Goal: Task Accomplishment & Management: Manage account settings

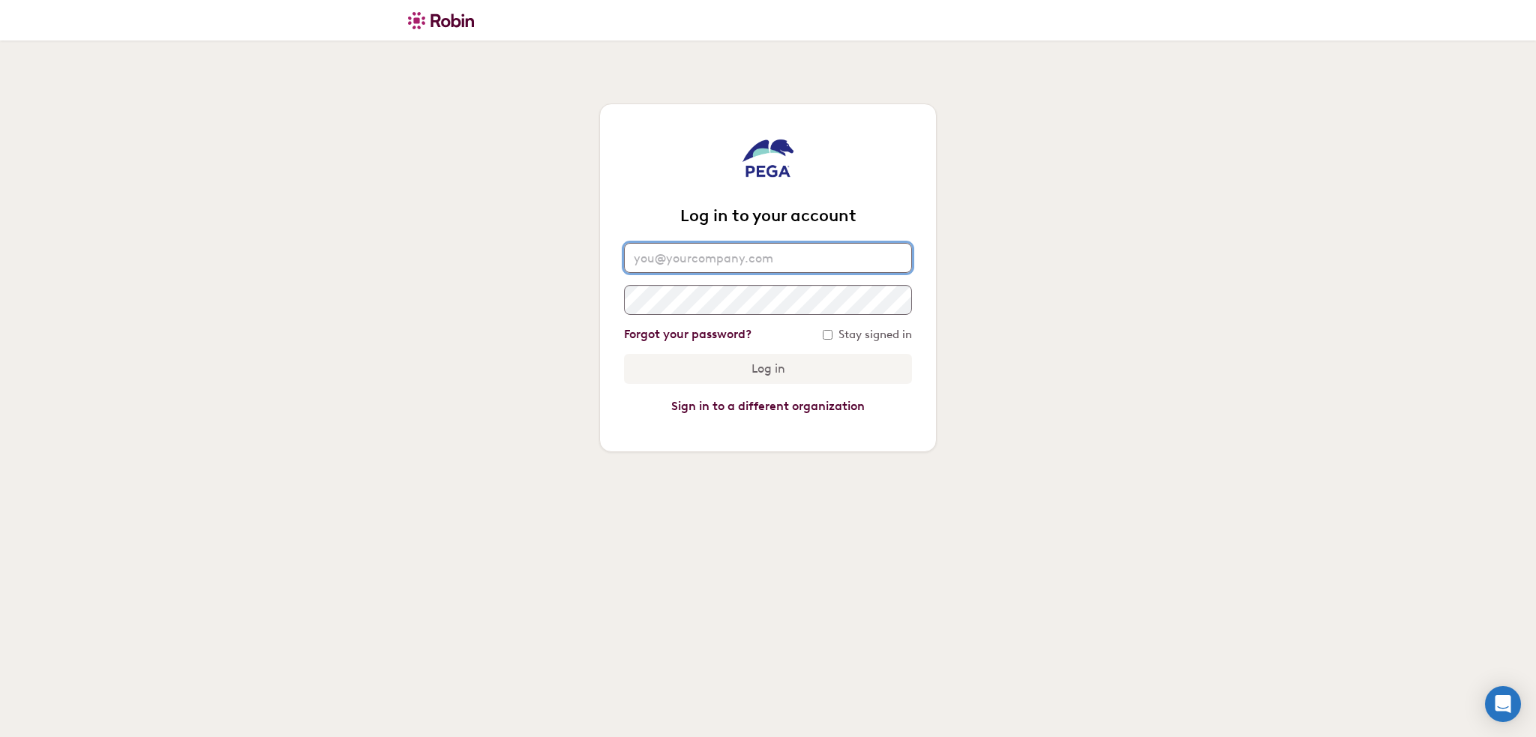
click at [746, 252] on input "email" at bounding box center [768, 258] width 288 height 30
type input "Joanne.Huet@pega.com"
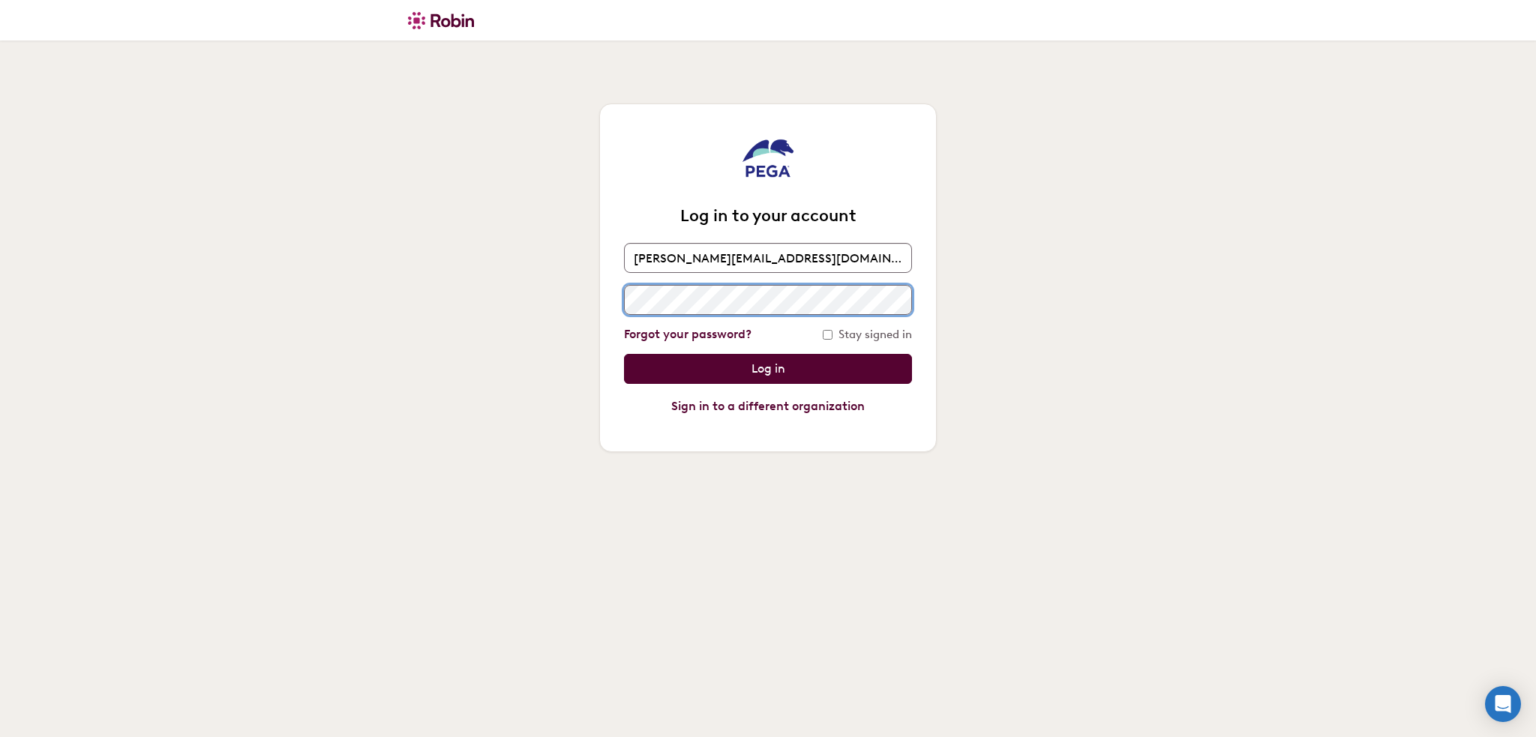
click at [624, 354] on input "Log in" at bounding box center [768, 369] width 288 height 30
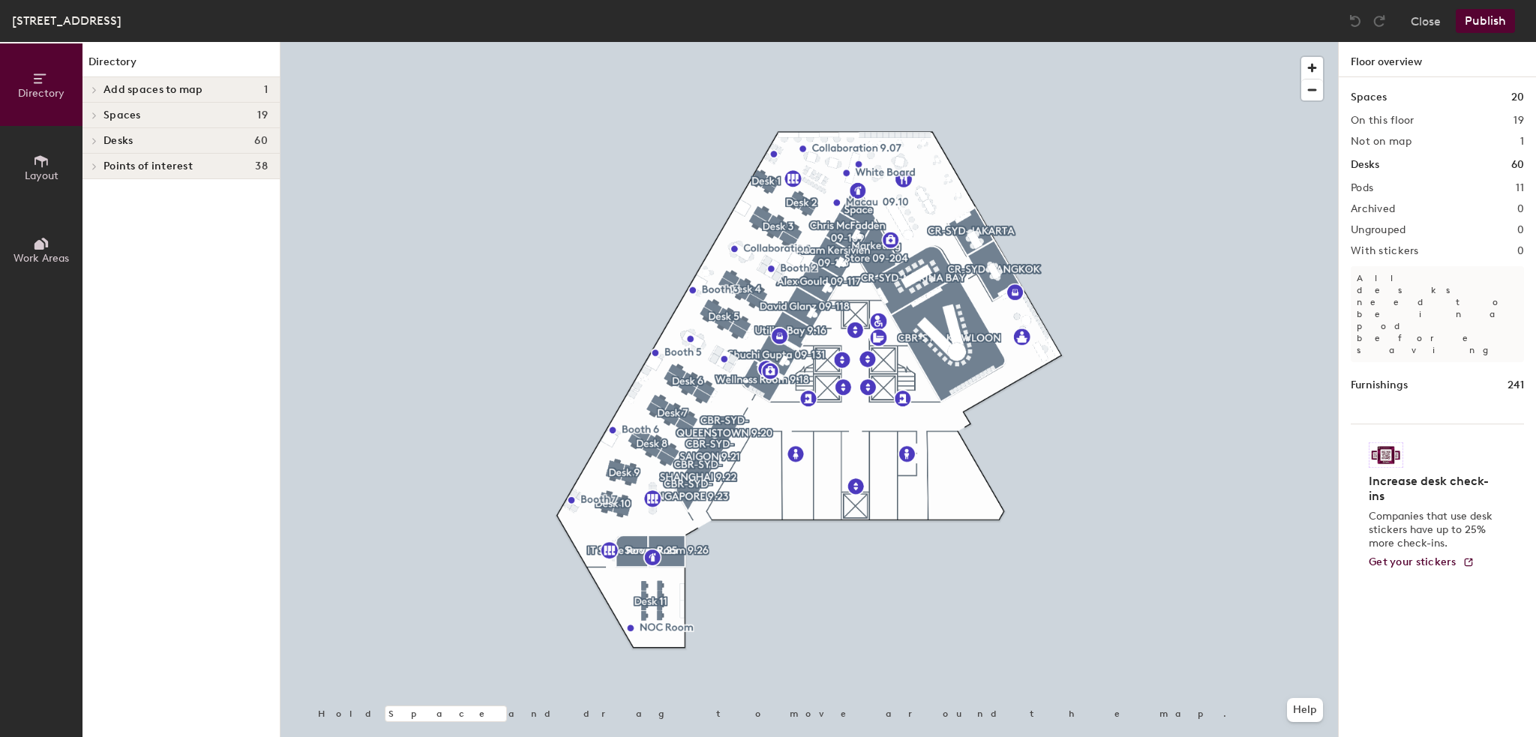
click at [263, 146] on span "60" at bounding box center [261, 141] width 14 height 12
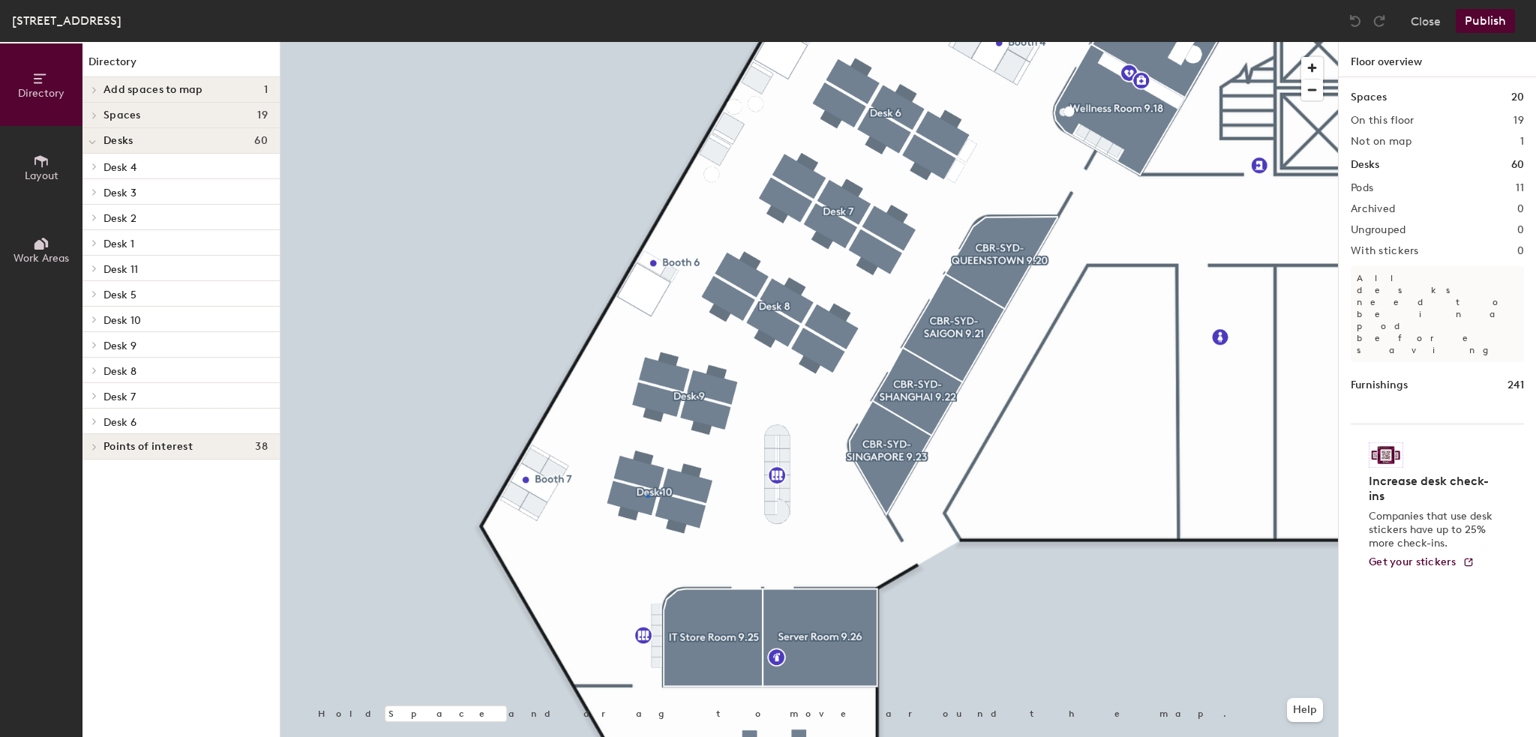
click at [647, 42] on div at bounding box center [810, 42] width 1058 height 0
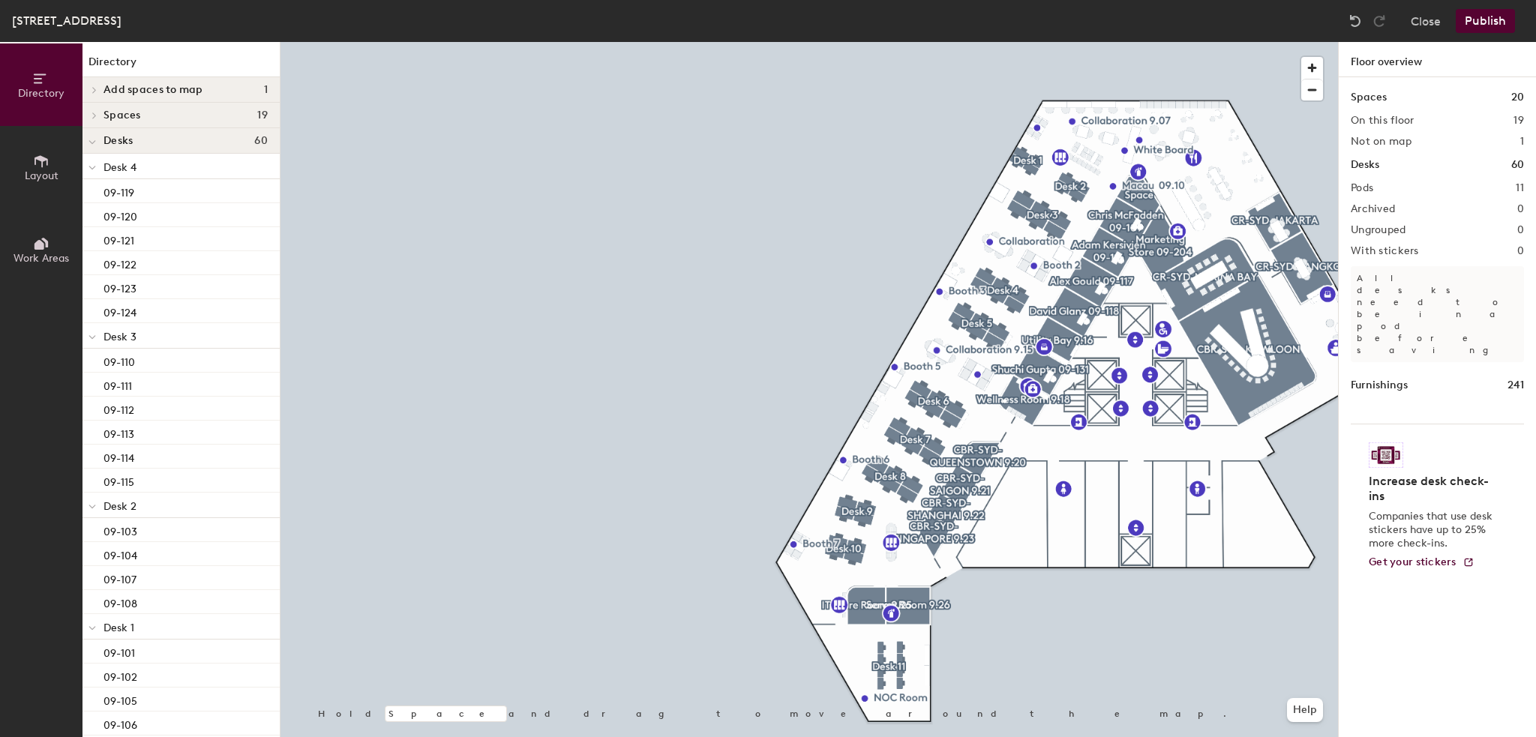
click at [184, 122] on div "Spaces 19" at bounding box center [181, 116] width 197 height 26
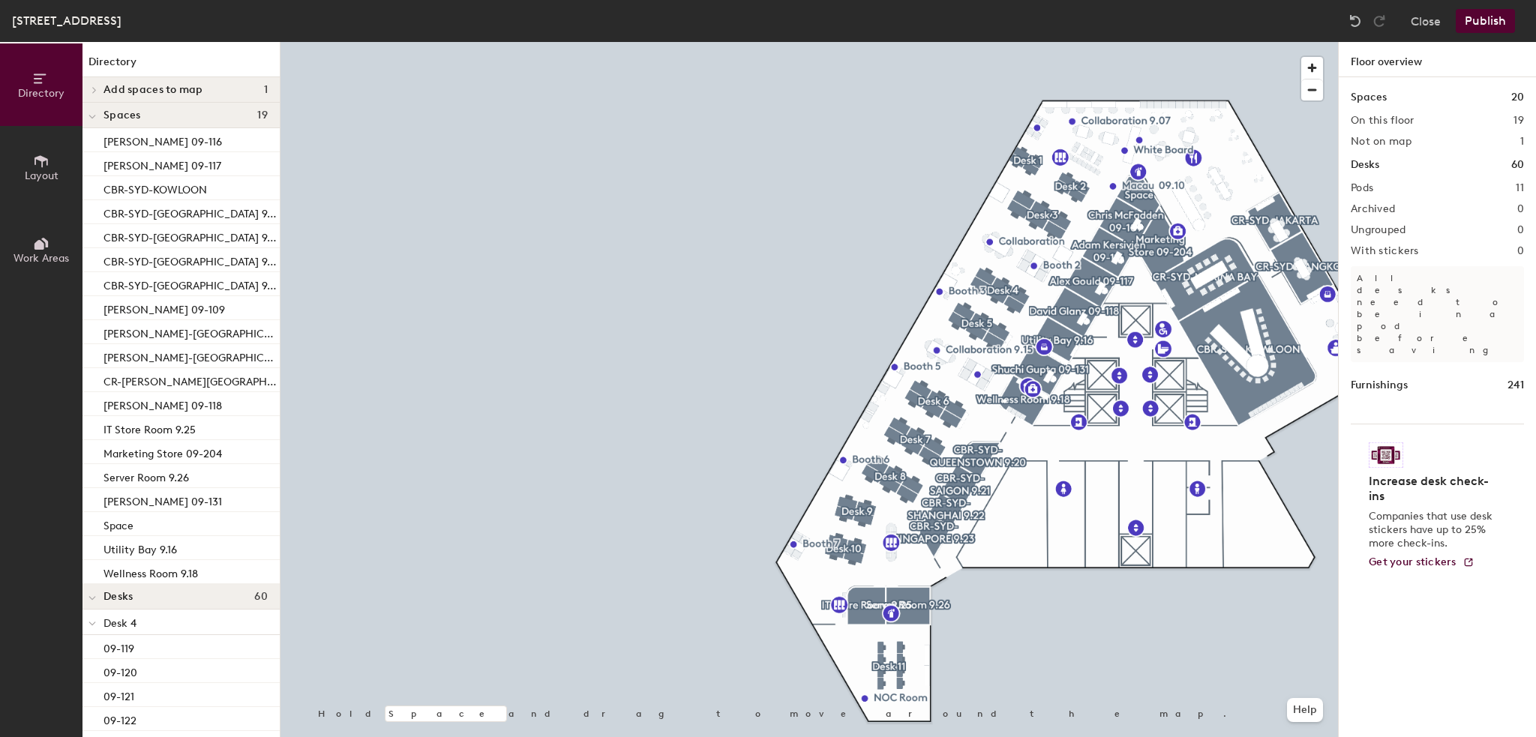
click at [183, 88] on span "Add spaces to map" at bounding box center [154, 90] width 100 height 12
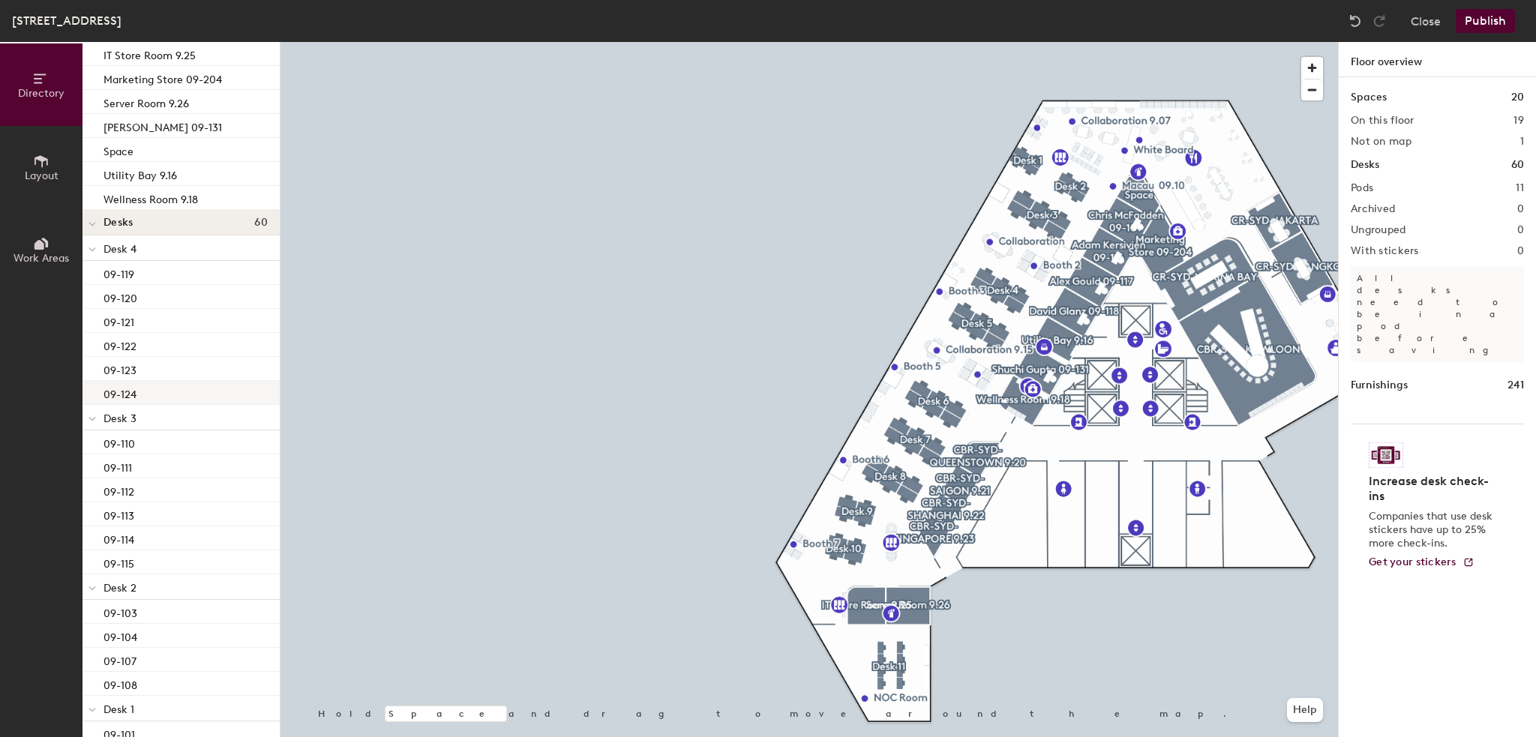
scroll to position [375, 0]
click at [119, 248] on span "Desks" at bounding box center [118, 246] width 29 height 12
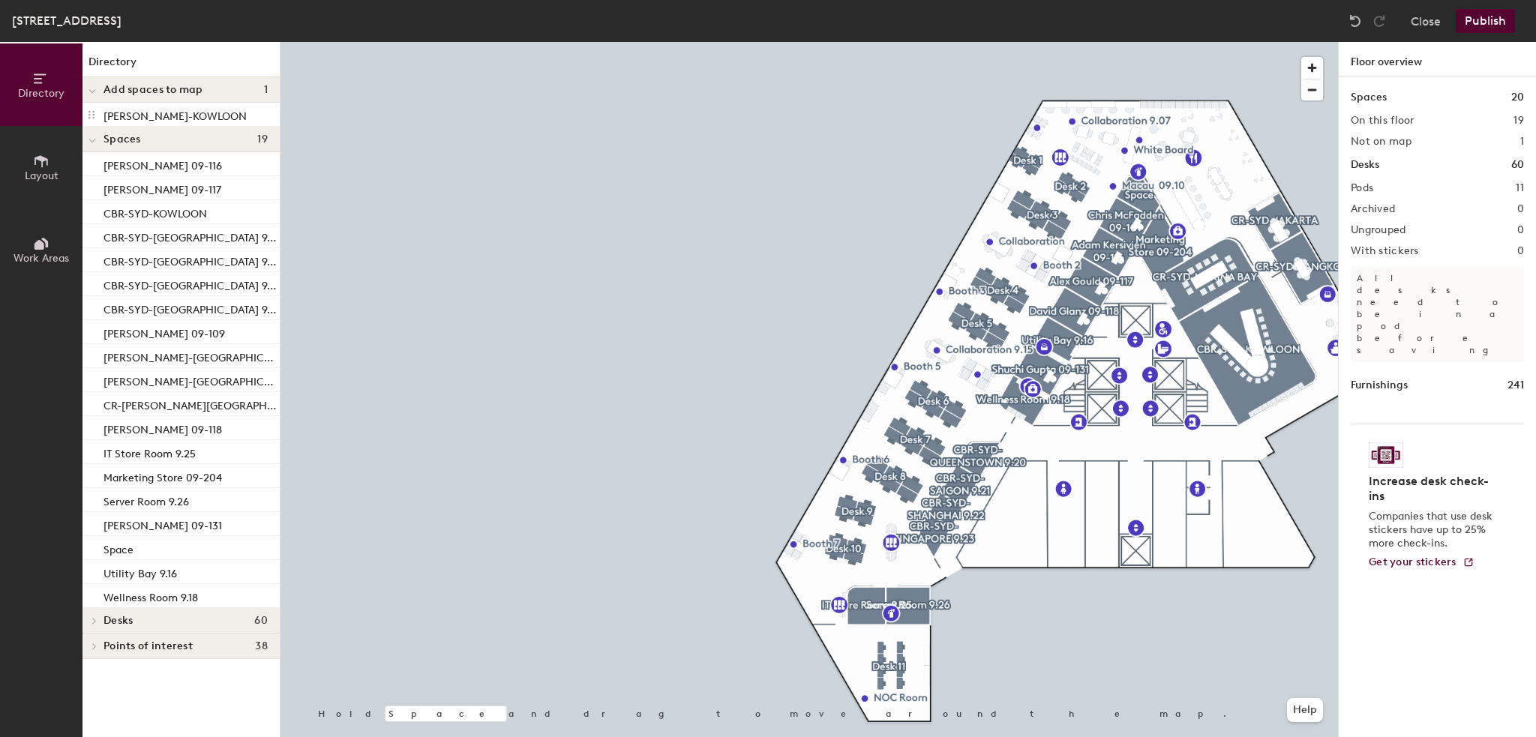
scroll to position [0, 0]
click at [159, 629] on div "Desks 60" at bounding box center [181, 621] width 197 height 26
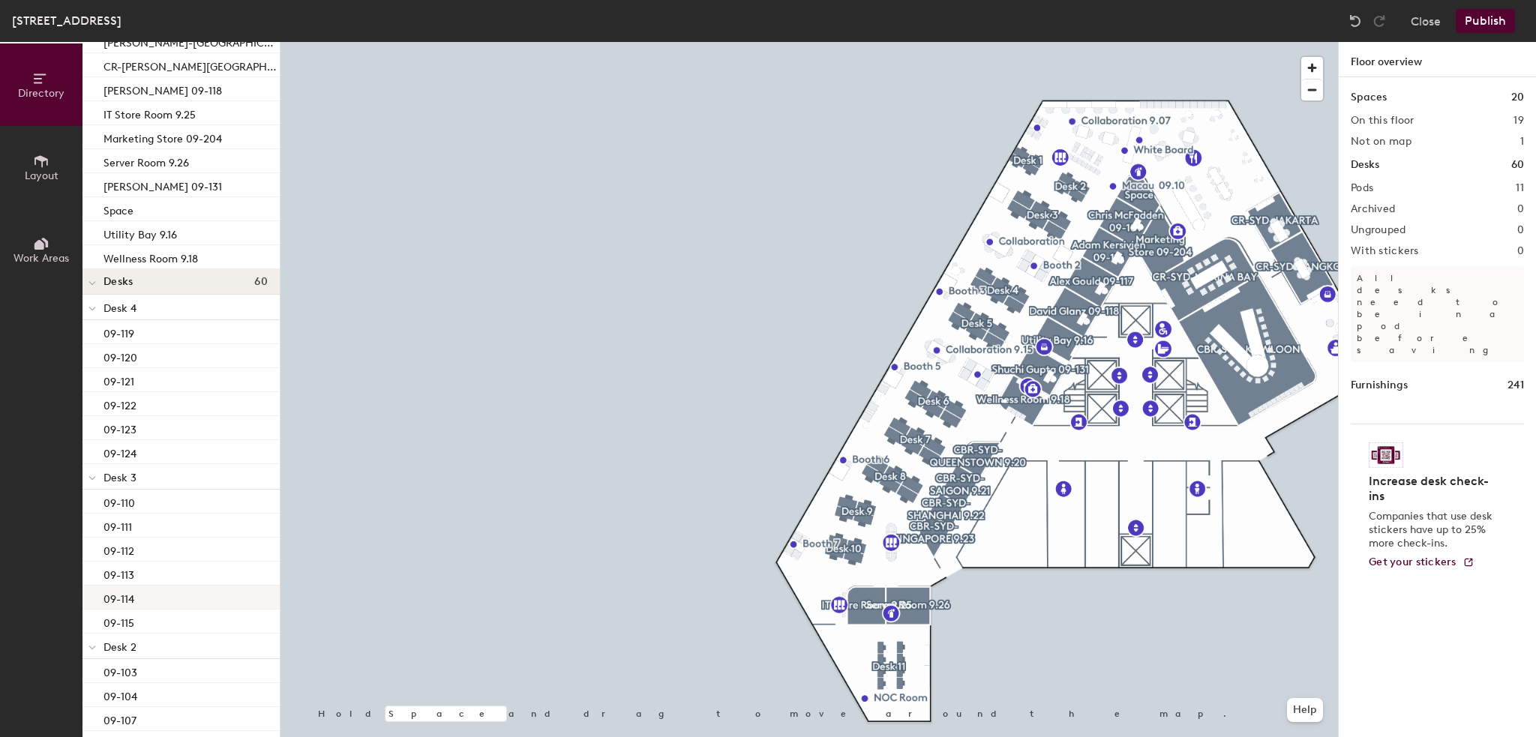
scroll to position [375, 0]
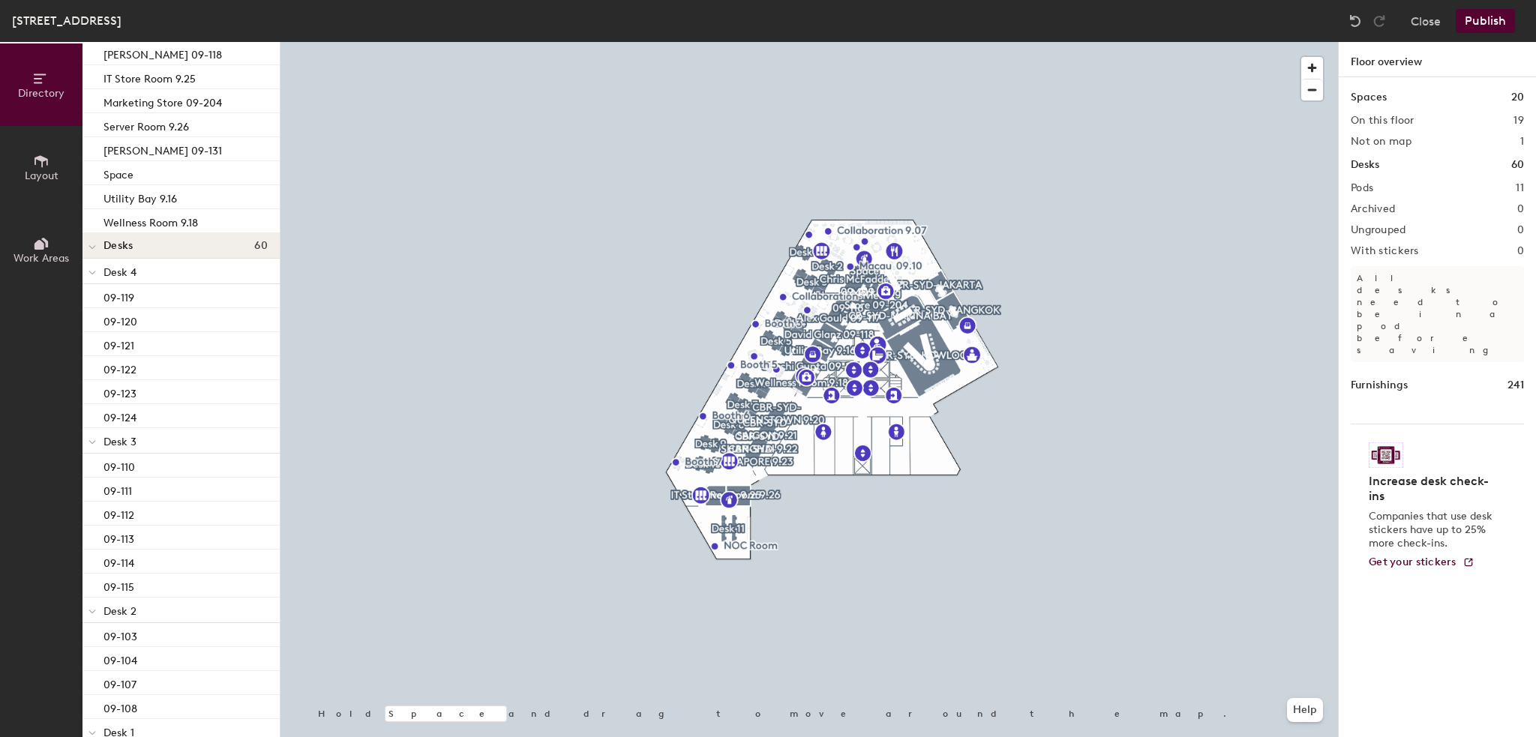
click at [1503, 25] on button "Publish" at bounding box center [1485, 21] width 59 height 24
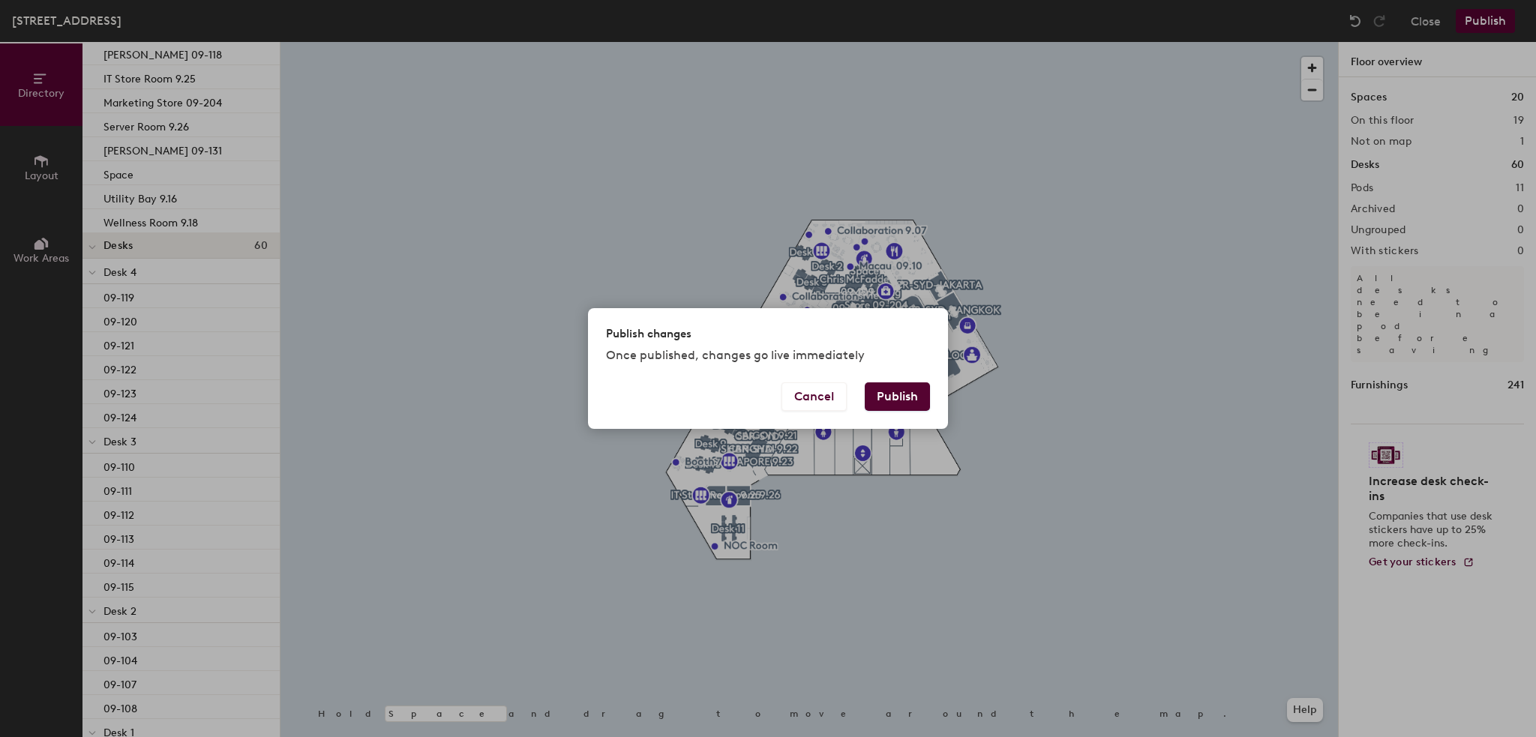
click at [894, 410] on button "Publish" at bounding box center [897, 397] width 65 height 29
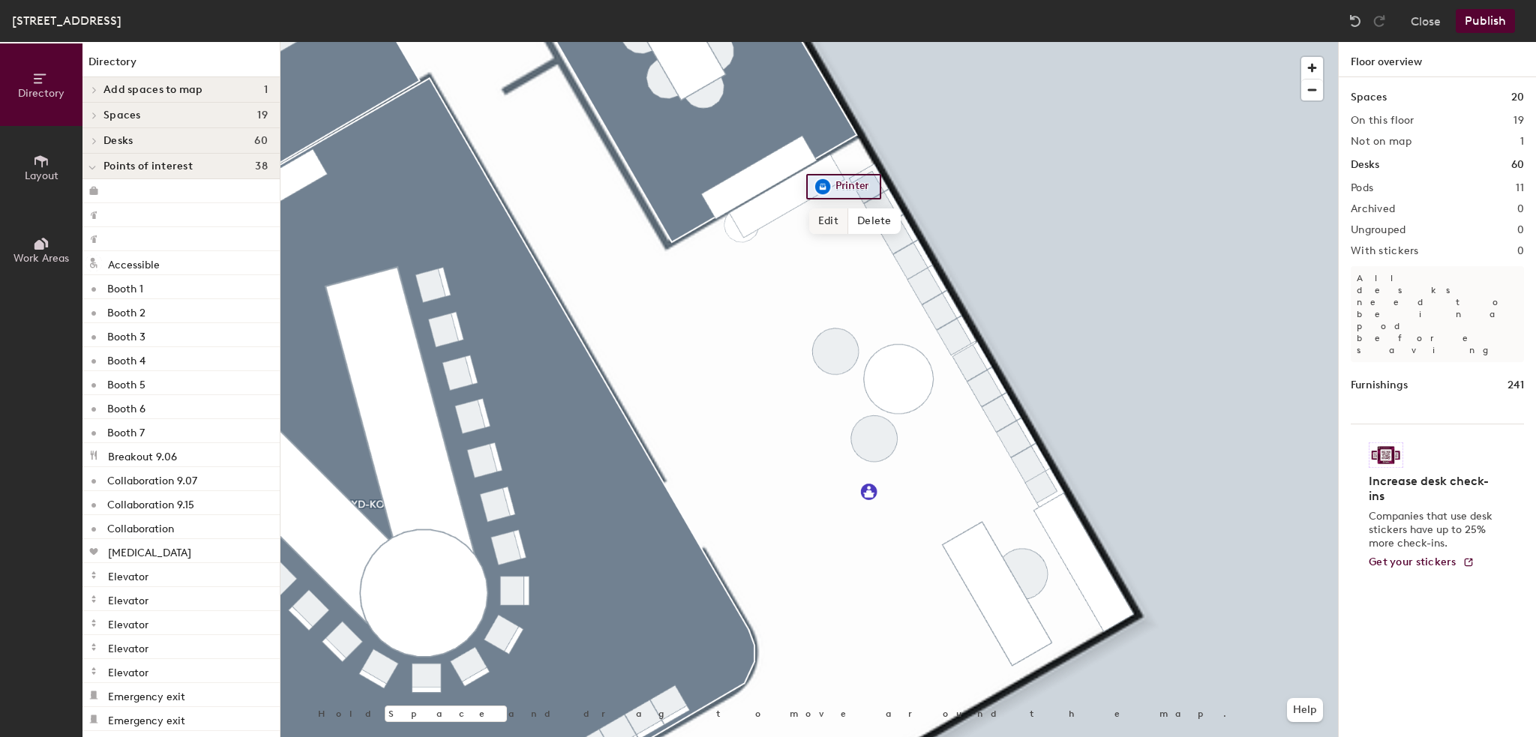
click at [830, 215] on span "Edit" at bounding box center [828, 222] width 39 height 26
click at [872, 183] on input "Printer" at bounding box center [856, 186] width 48 height 21
type input "P"
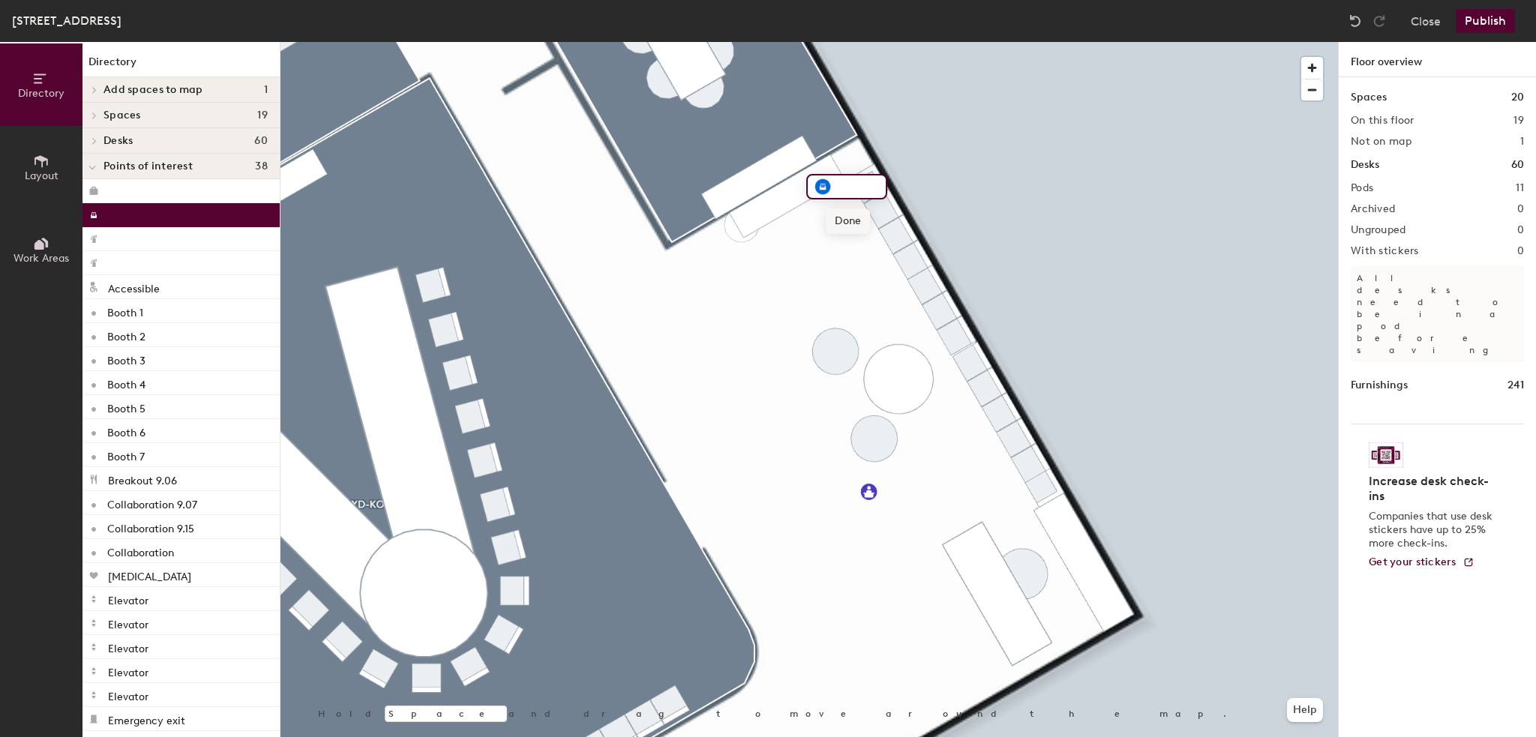
click at [833, 223] on span "Done" at bounding box center [848, 222] width 44 height 26
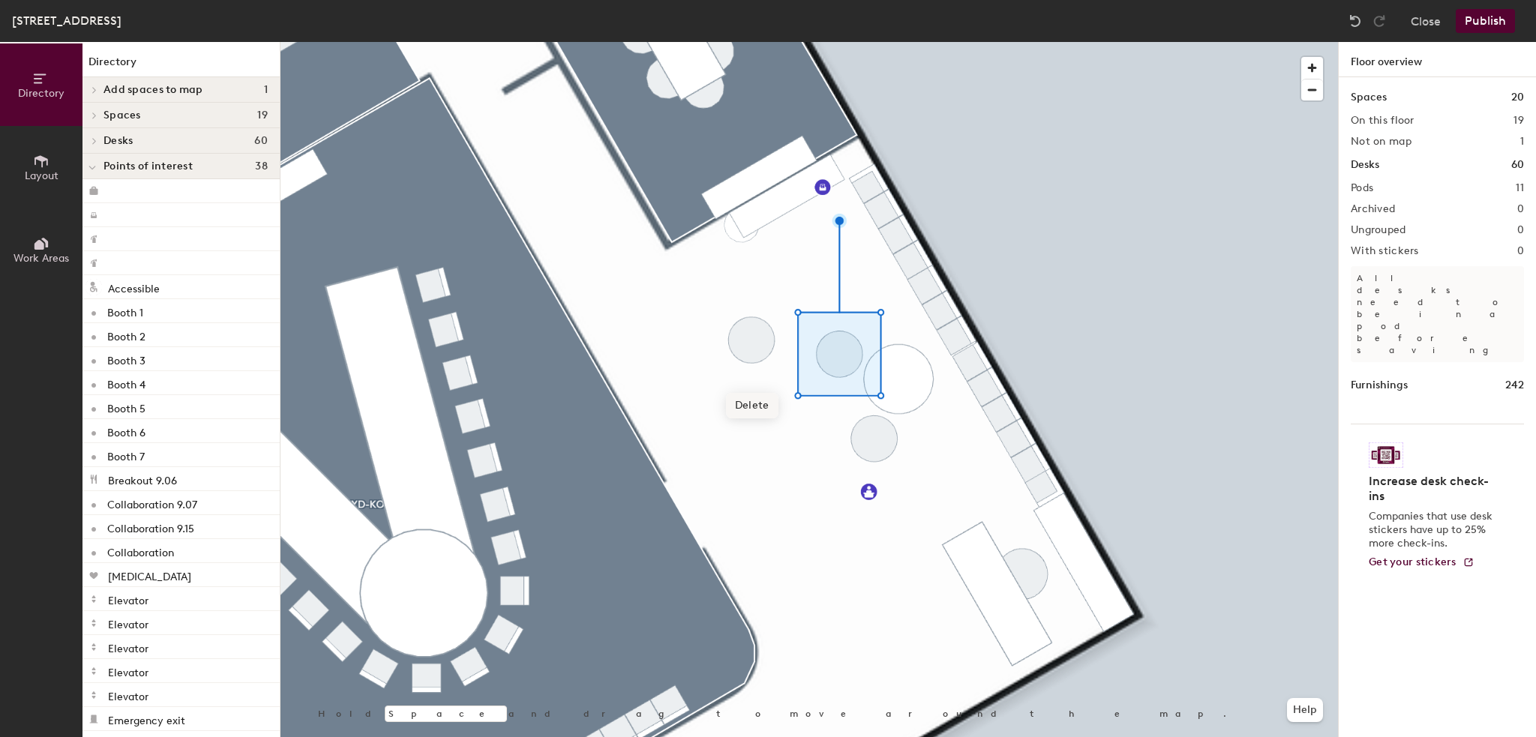
click at [748, 398] on span "Delete" at bounding box center [752, 406] width 53 height 26
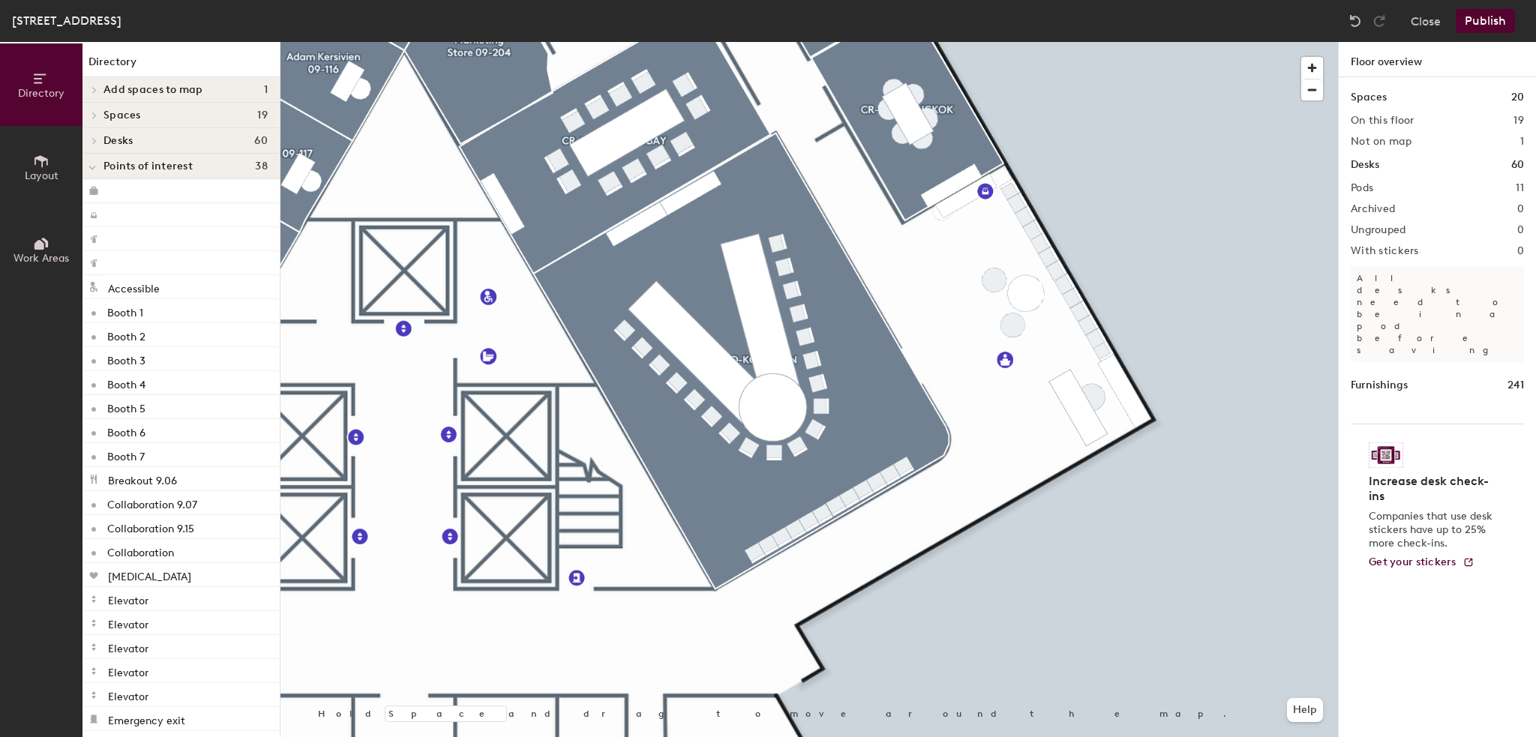
click at [1494, 21] on button "Publish" at bounding box center [1485, 21] width 59 height 24
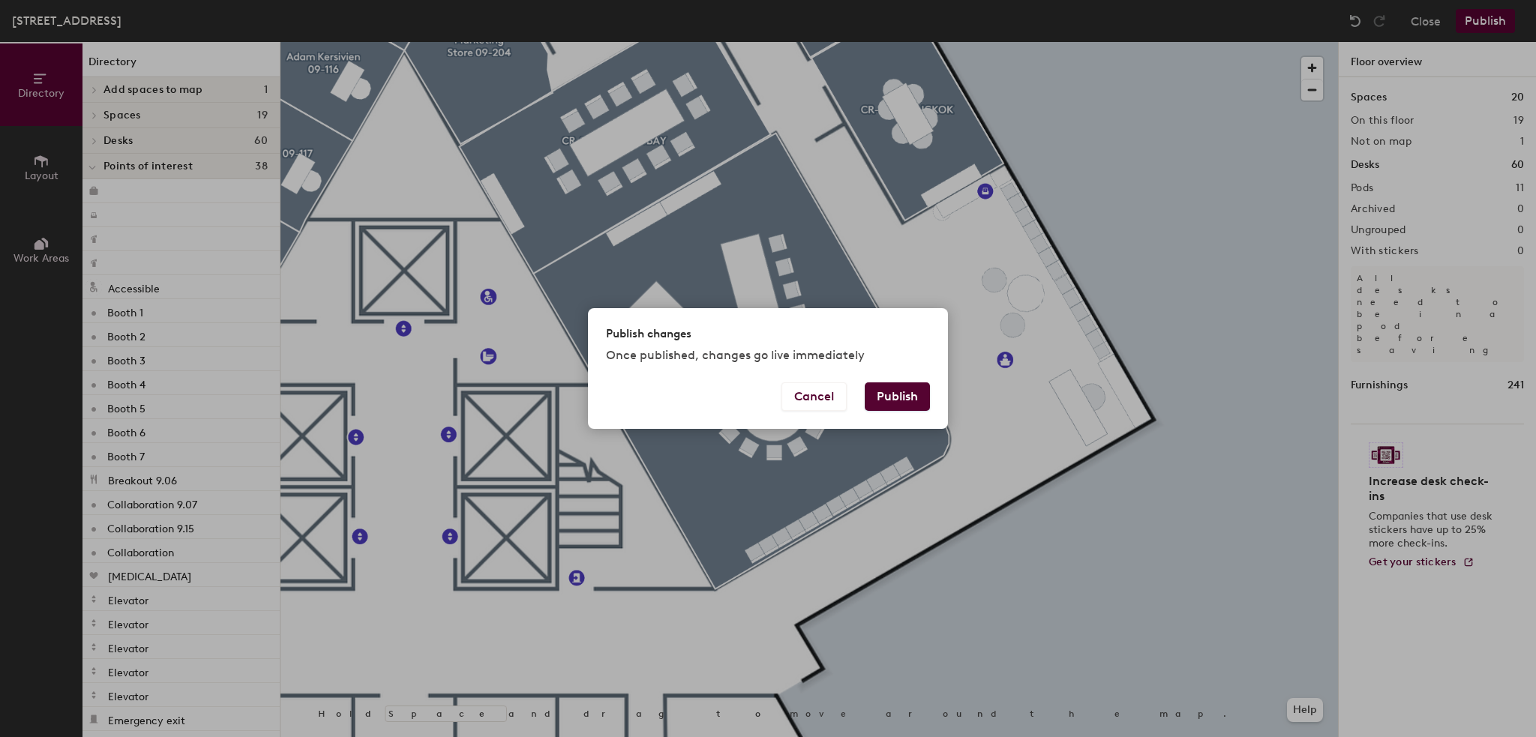
click at [896, 389] on button "Publish" at bounding box center [897, 397] width 65 height 29
